Goal: Information Seeking & Learning: Learn about a topic

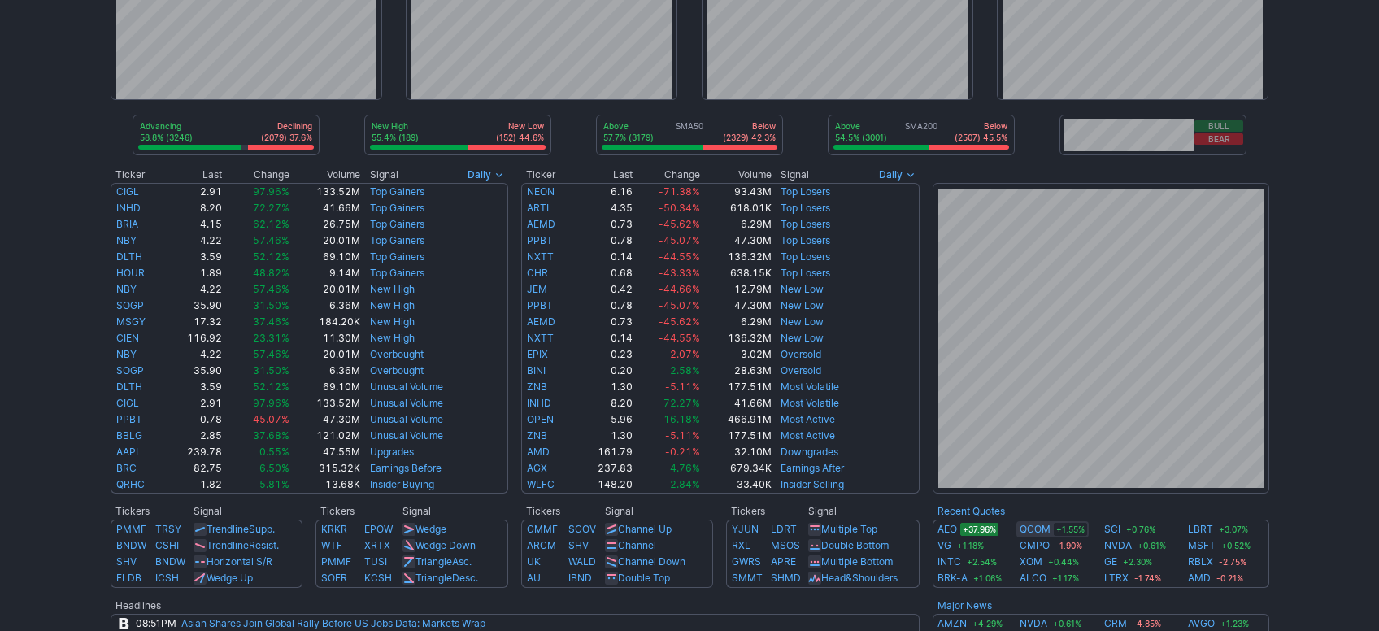
scroll to position [159, 0]
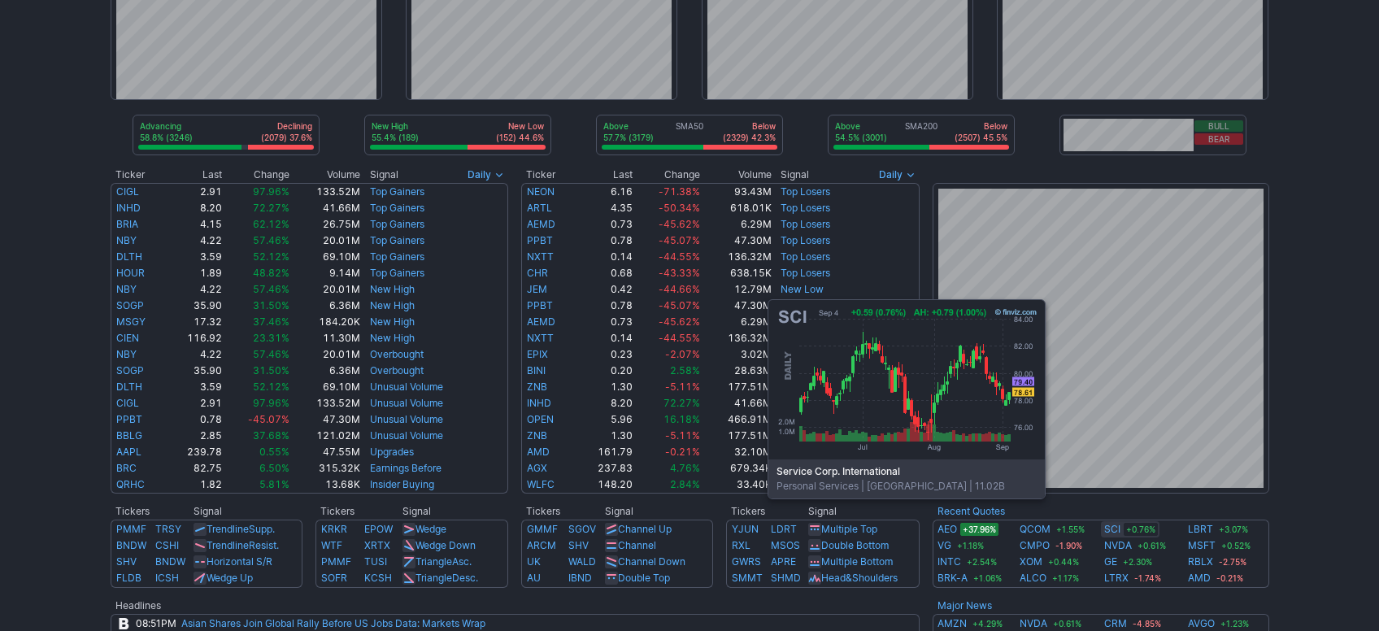
click at [1116, 523] on link "SCI" at bounding box center [1112, 529] width 16 height 16
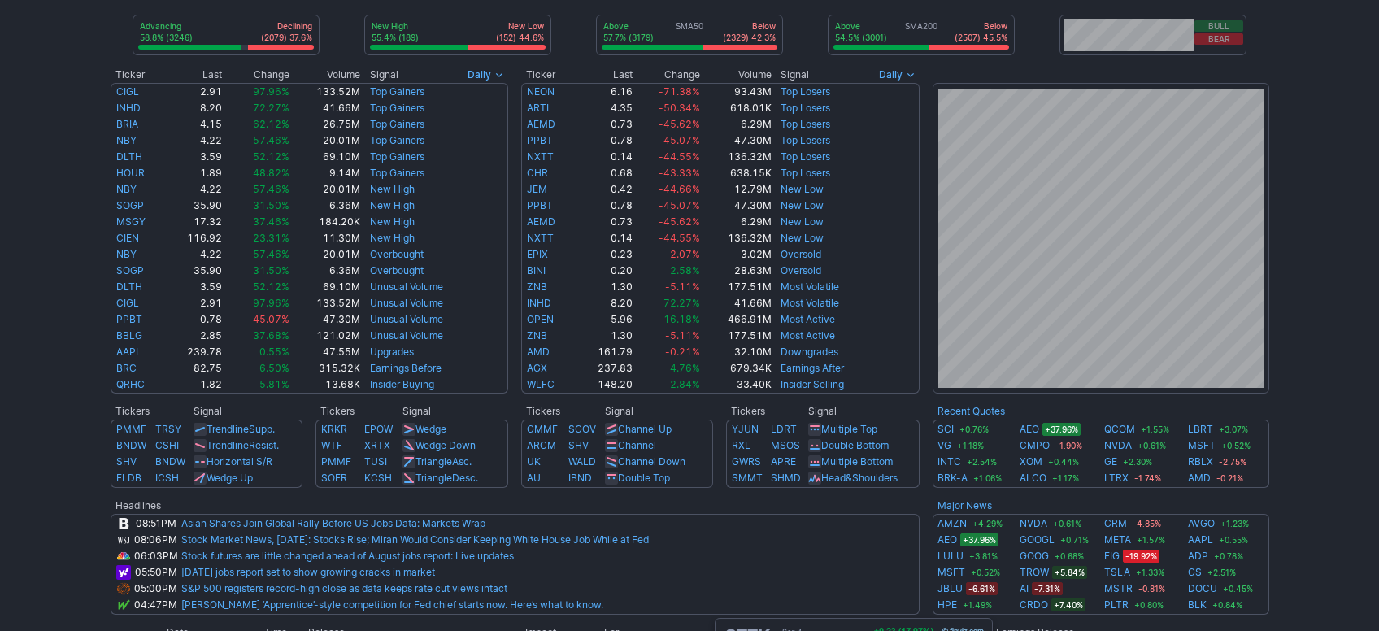
scroll to position [546, 0]
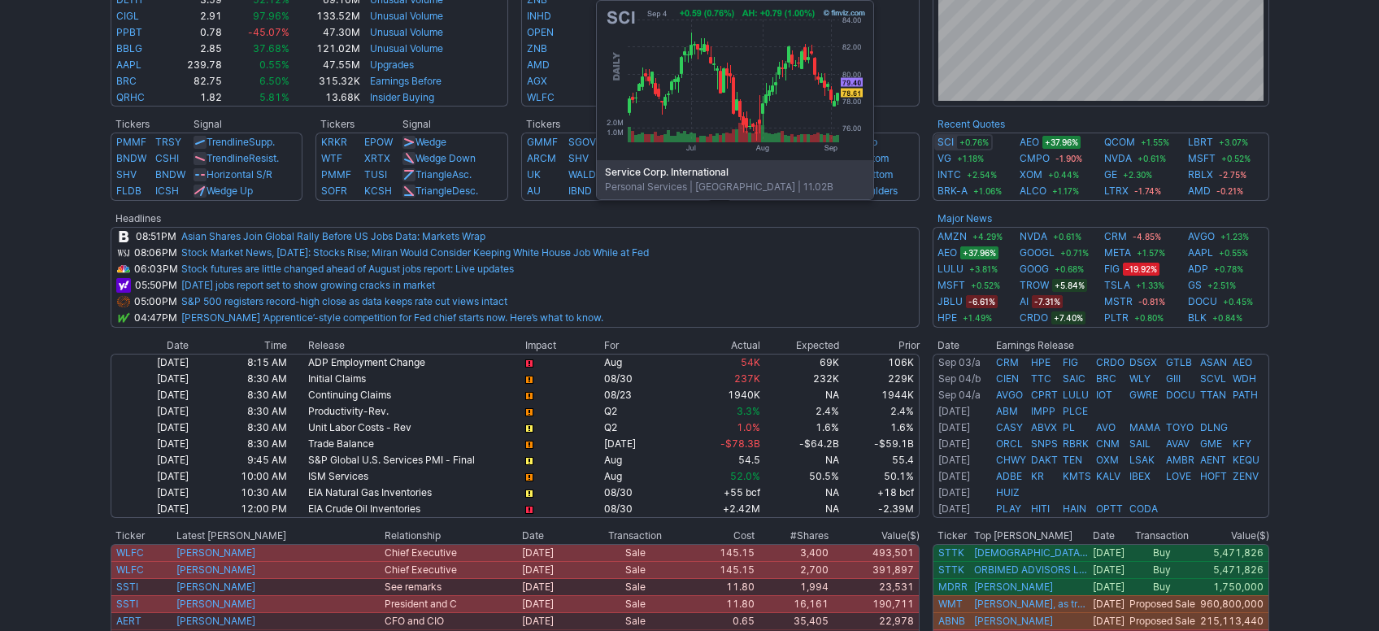
click at [945, 143] on link "SCI" at bounding box center [945, 142] width 16 height 16
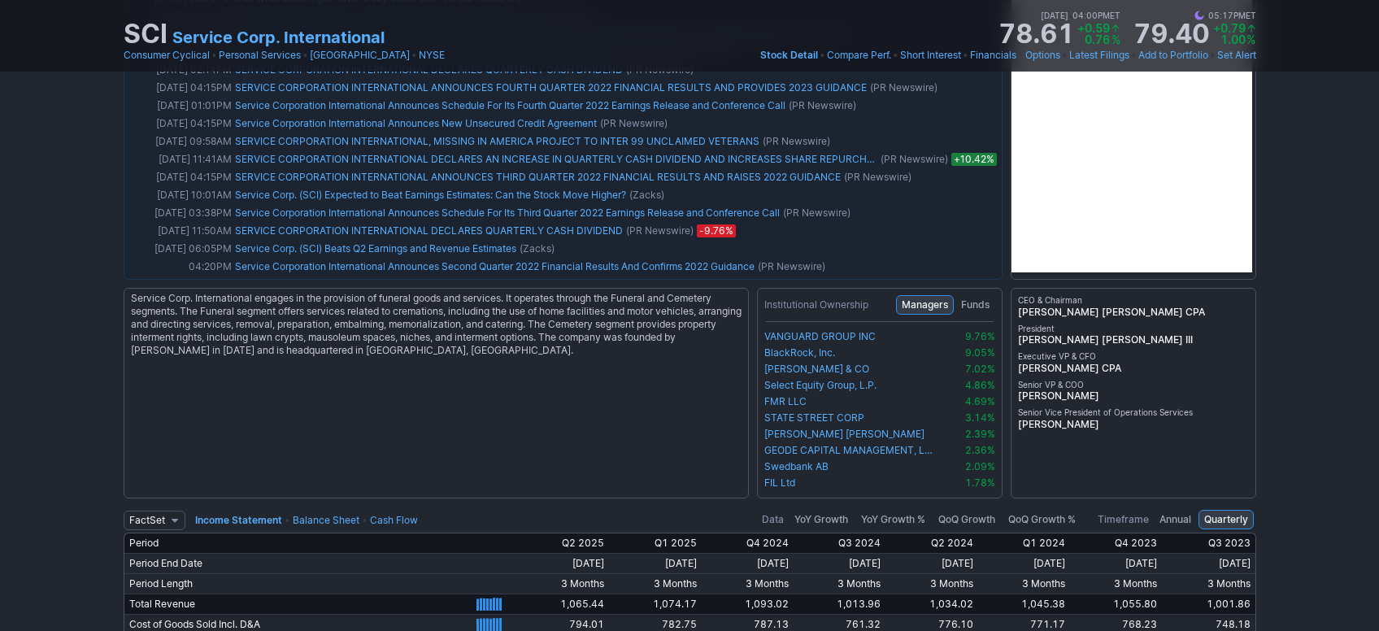
scroll to position [3214, 0]
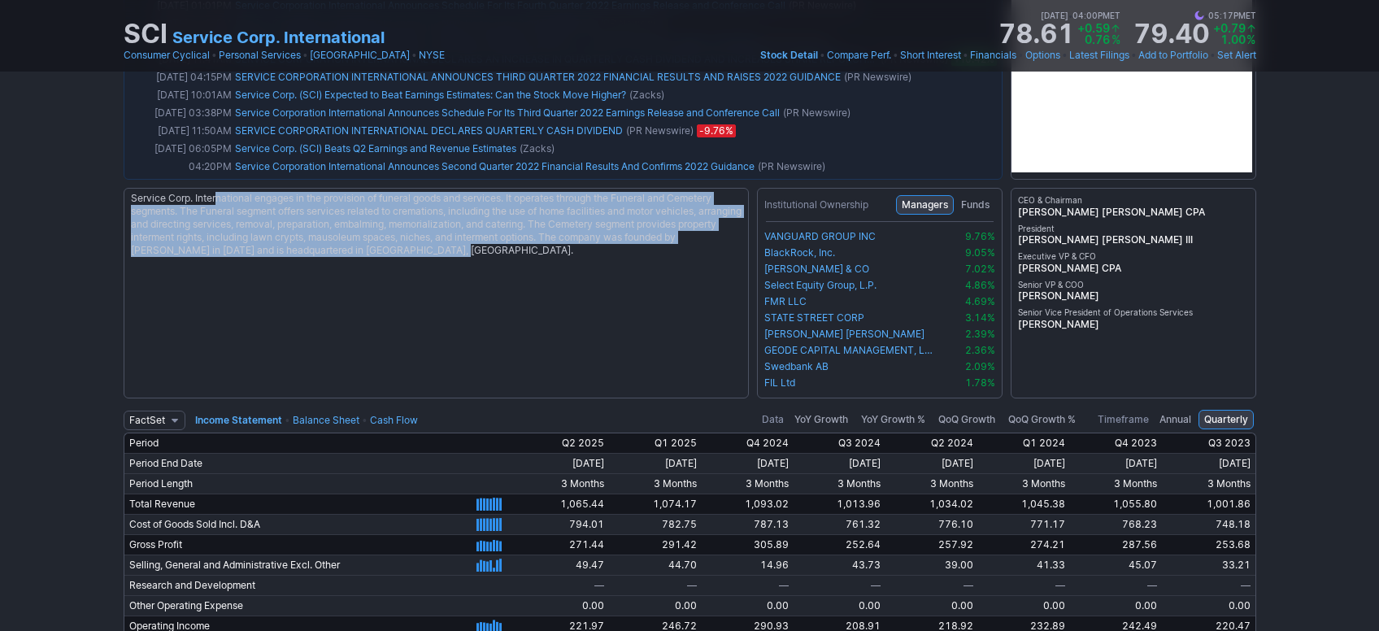
drag, startPoint x: 219, startPoint y: 194, endPoint x: 459, endPoint y: 246, distance: 246.2
click at [459, 246] on div "Service Corp. International engages in the provision of funeral goods and servi…" at bounding box center [436, 293] width 625 height 211
click at [196, 211] on div "Service Corp. International engages in the provision of funeral goods and servi…" at bounding box center [436, 293] width 625 height 211
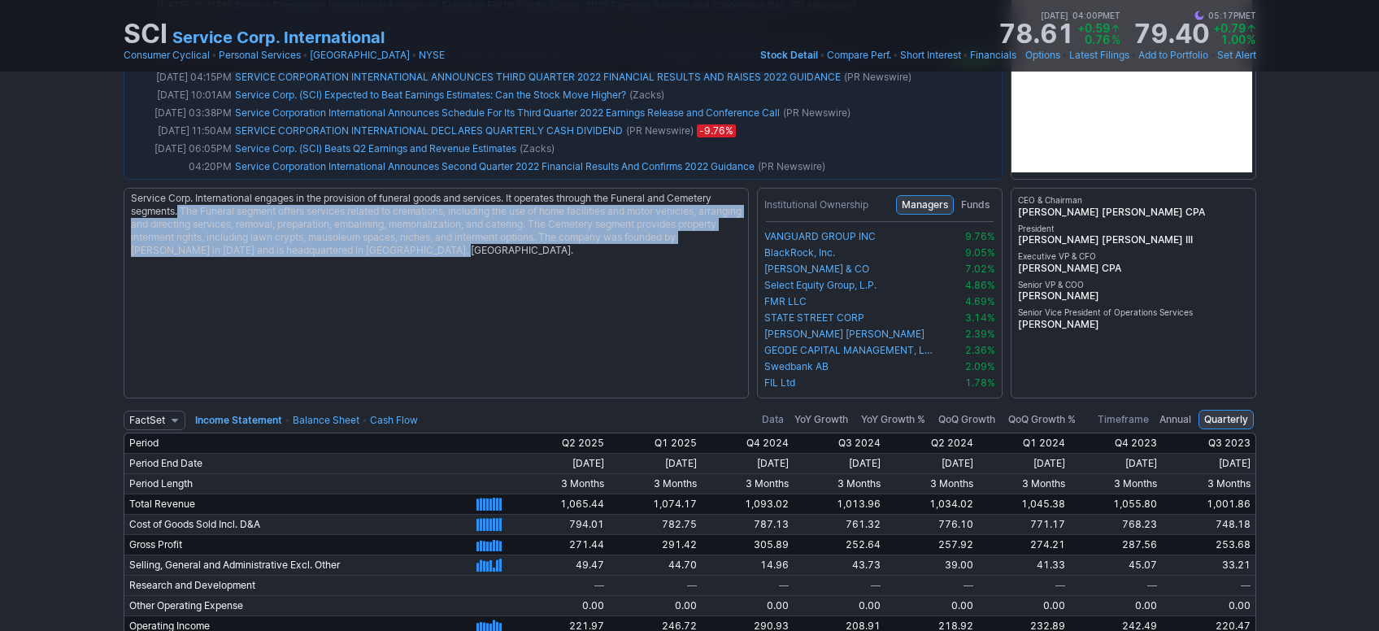
drag, startPoint x: 180, startPoint y: 207, endPoint x: 476, endPoint y: 246, distance: 299.3
click at [476, 246] on div "Service Corp. International engages in the provision of funeral goods and servi…" at bounding box center [436, 293] width 625 height 211
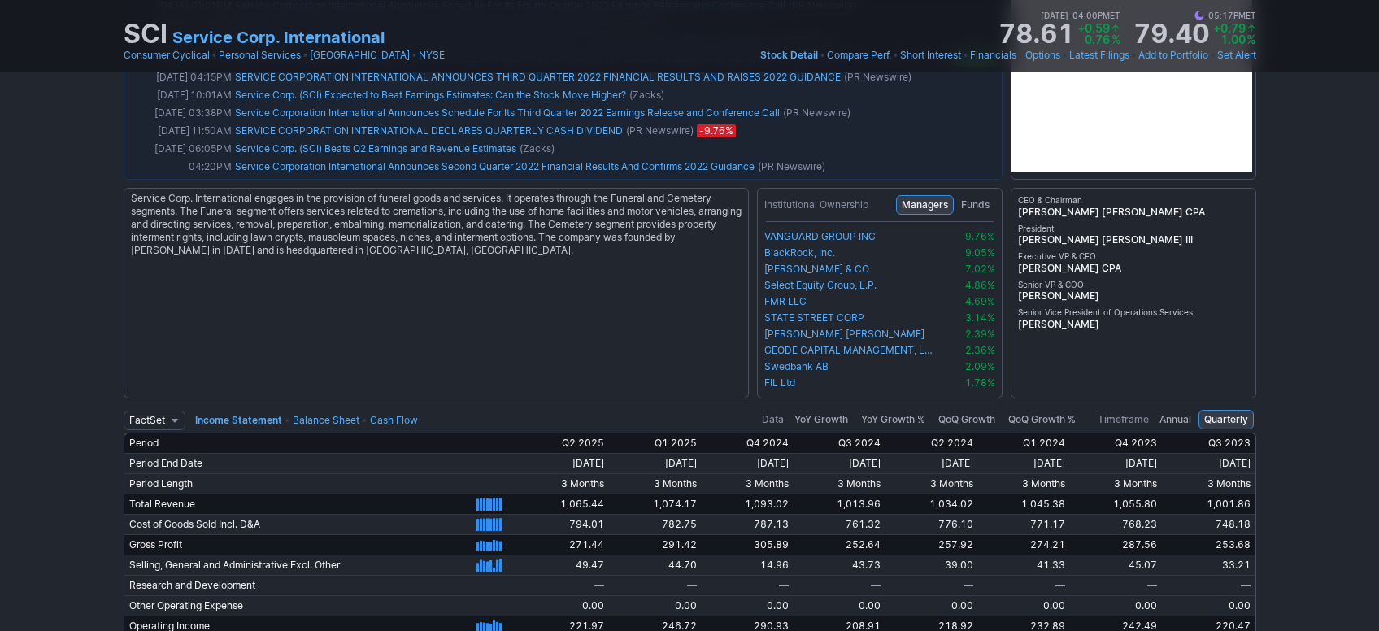
click at [434, 281] on div "Service Corp. International engages in the provision of funeral goods and servi…" at bounding box center [436, 293] width 625 height 211
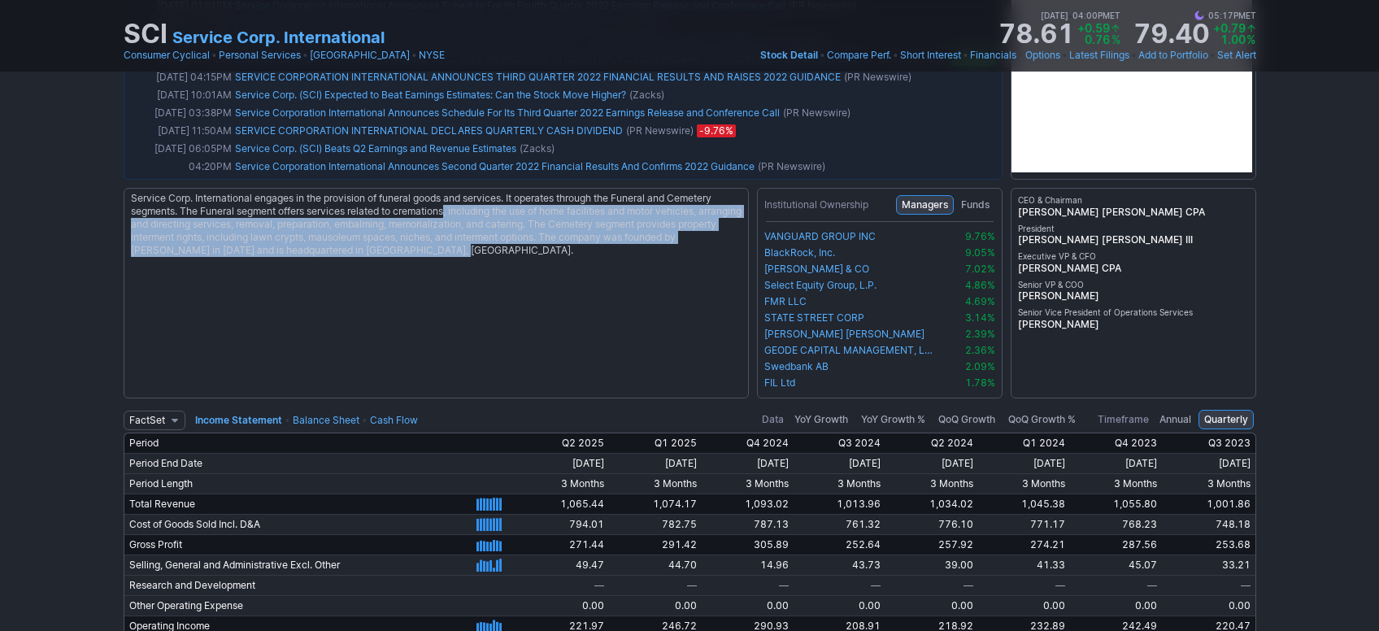
drag, startPoint x: 482, startPoint y: 246, endPoint x: 451, endPoint y: 211, distance: 46.7
click at [451, 211] on div "Service Corp. International engages in the provision of funeral goods and servi…" at bounding box center [436, 293] width 625 height 211
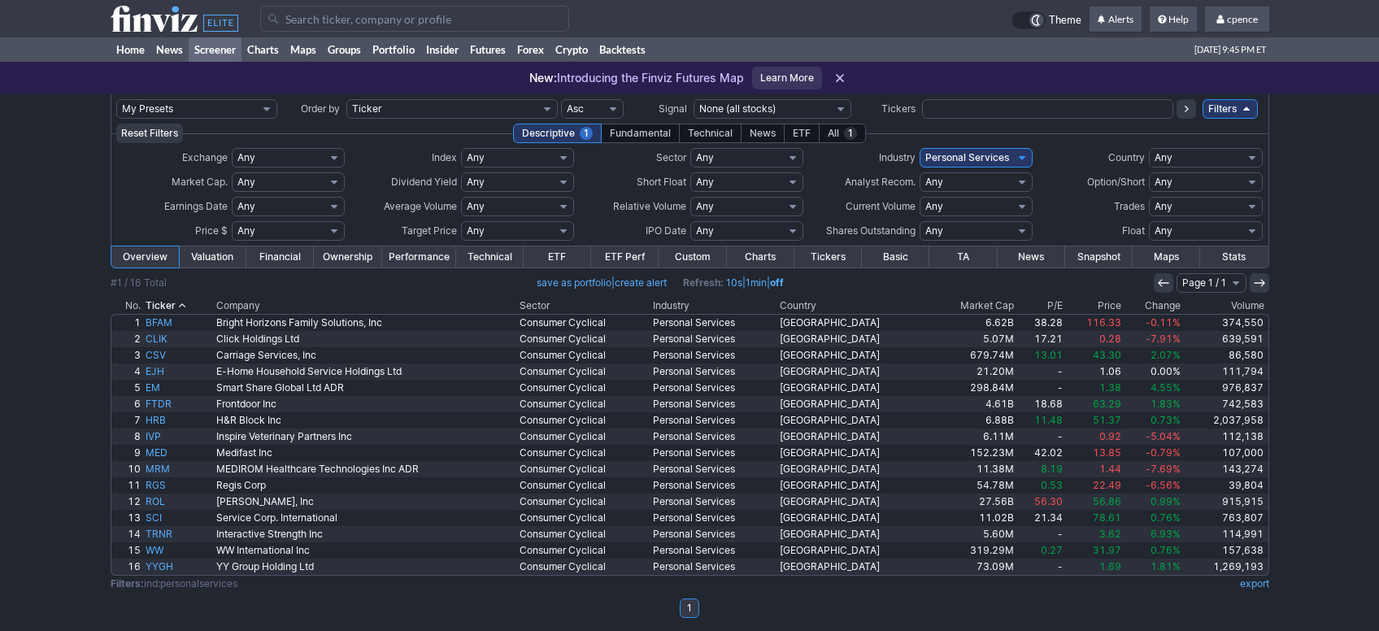
click at [737, 298] on td at bounding box center [690, 295] width 1159 height 5
click at [980, 298] on th "Market Cap" at bounding box center [973, 306] width 85 height 16
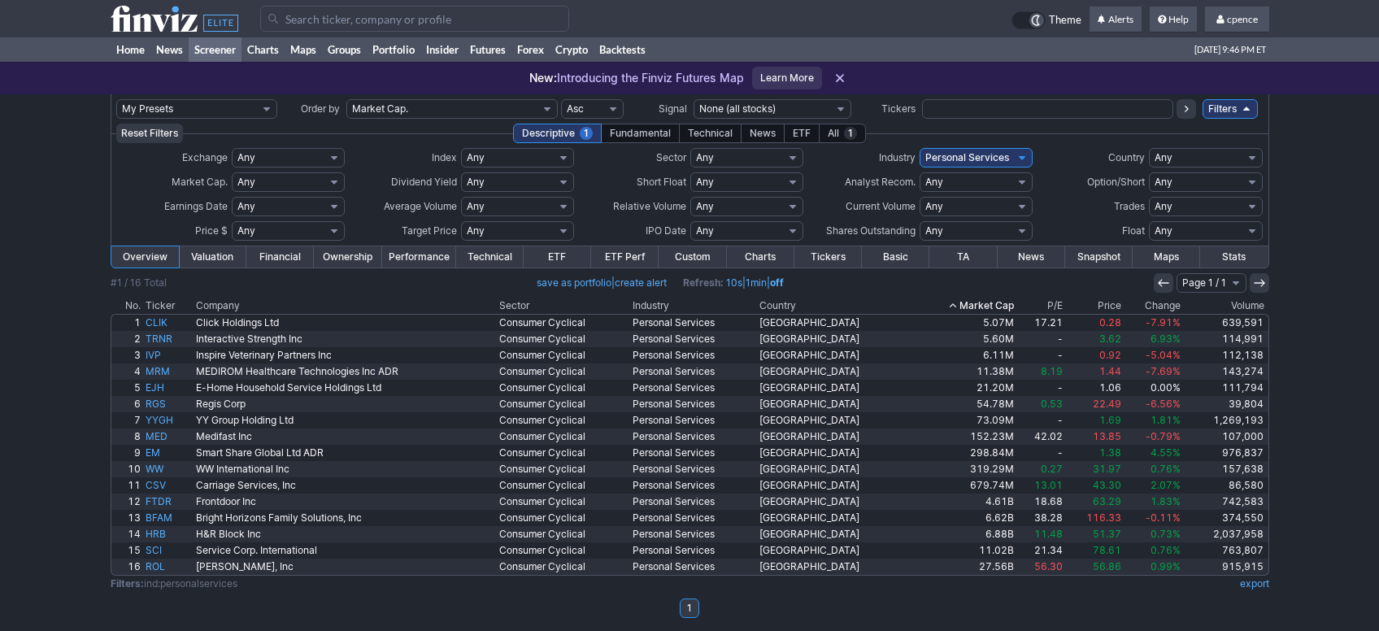
click at [993, 307] on th "Market Cap" at bounding box center [964, 306] width 106 height 16
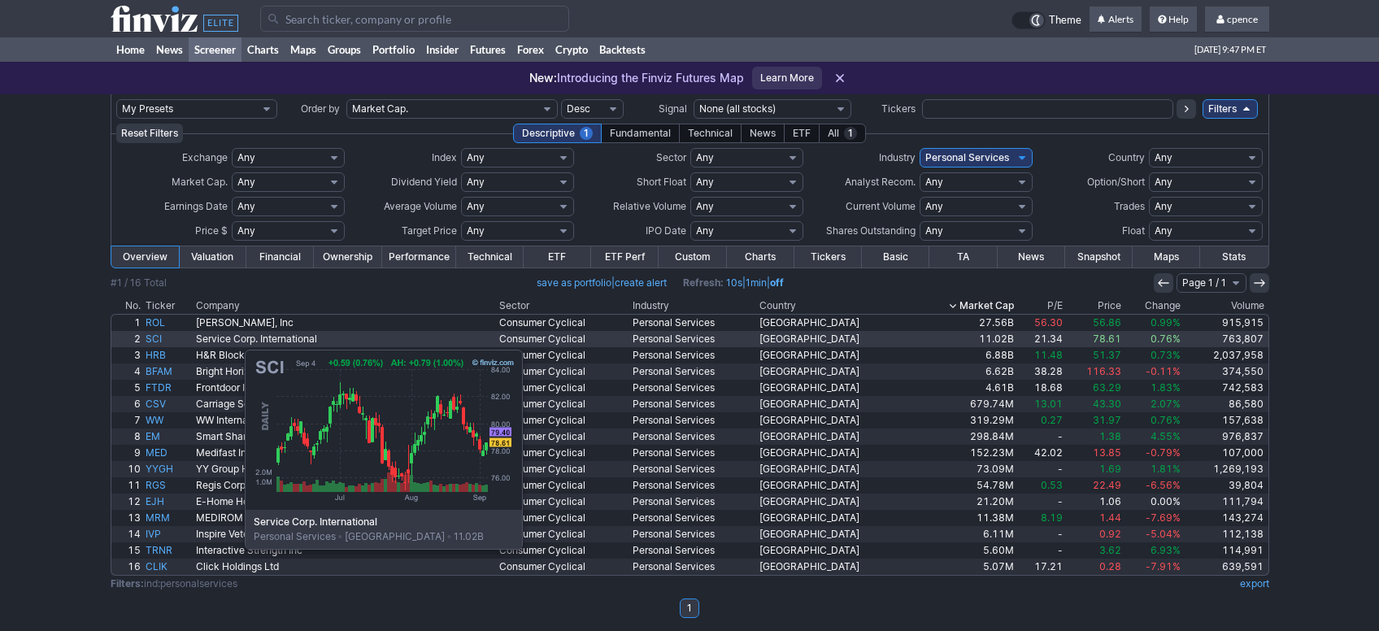
click at [163, 341] on link "SCI" at bounding box center [168, 339] width 50 height 16
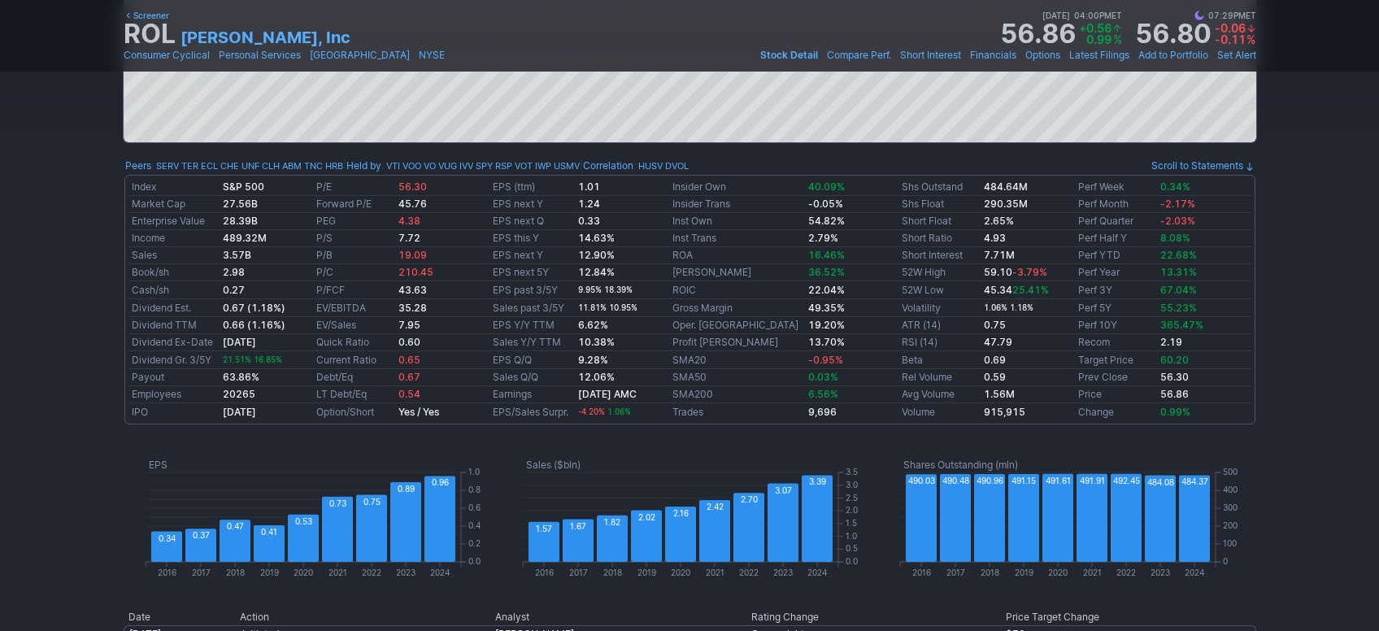
scroll to position [560, 0]
